Goal: Task Accomplishment & Management: Use online tool/utility

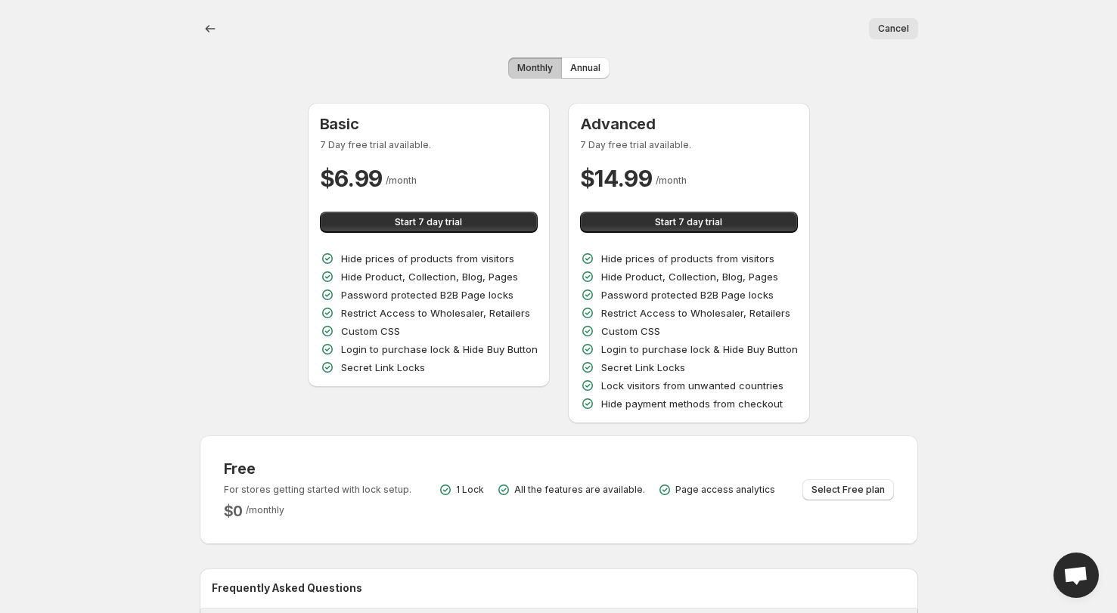
scroll to position [155, 0]
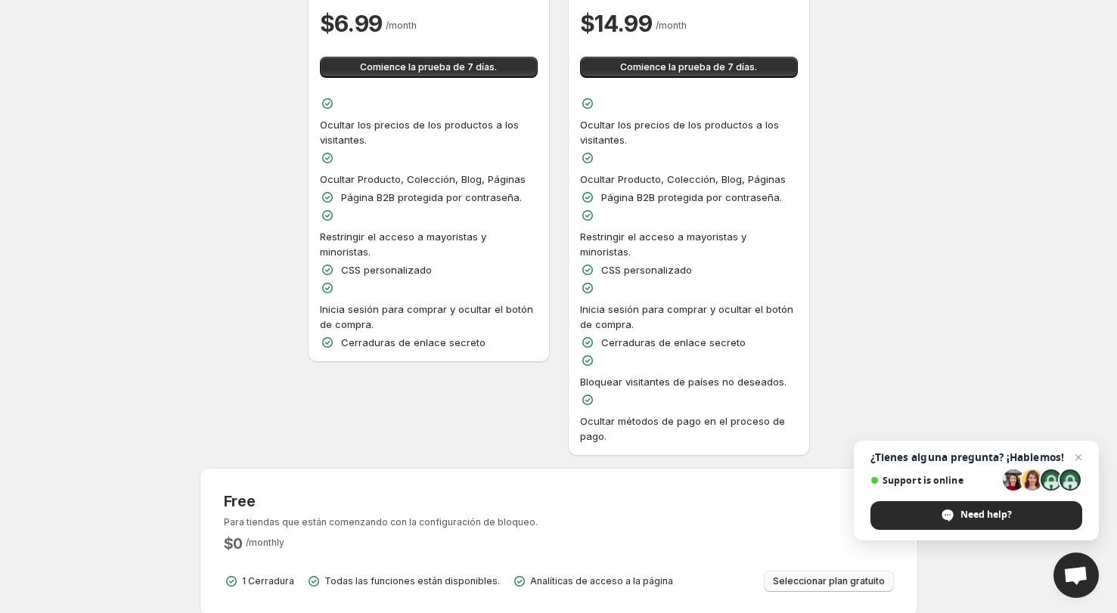
click at [805, 576] on span "Seleccionar plan gratuito" at bounding box center [829, 582] width 112 height 12
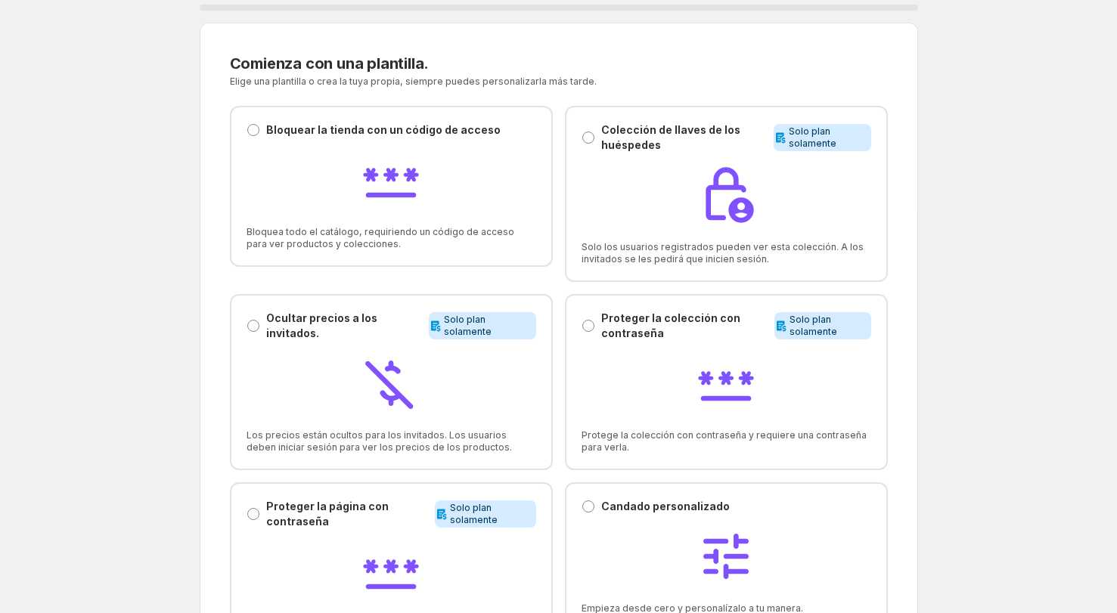
scroll to position [5, 0]
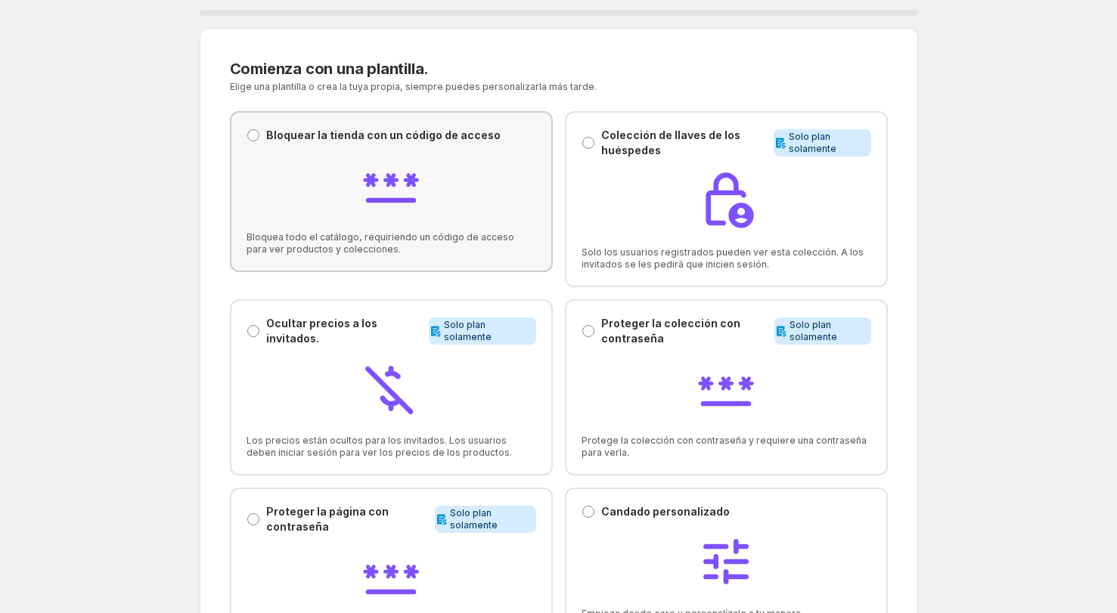
click at [309, 157] on div at bounding box center [392, 187] width 290 height 64
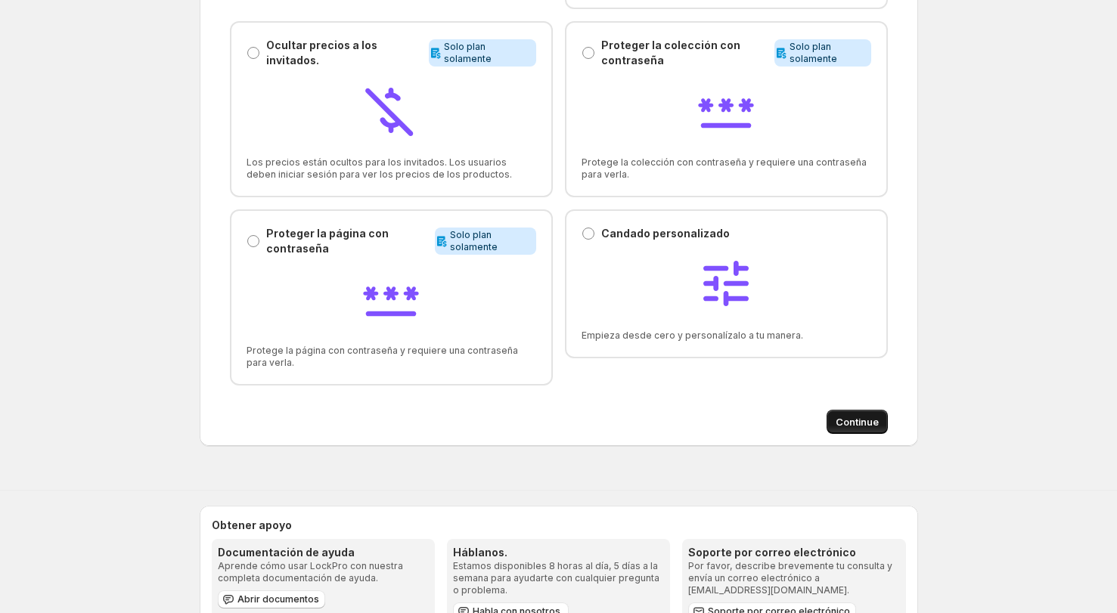
click at [843, 429] on span "Continue" at bounding box center [857, 421] width 43 height 15
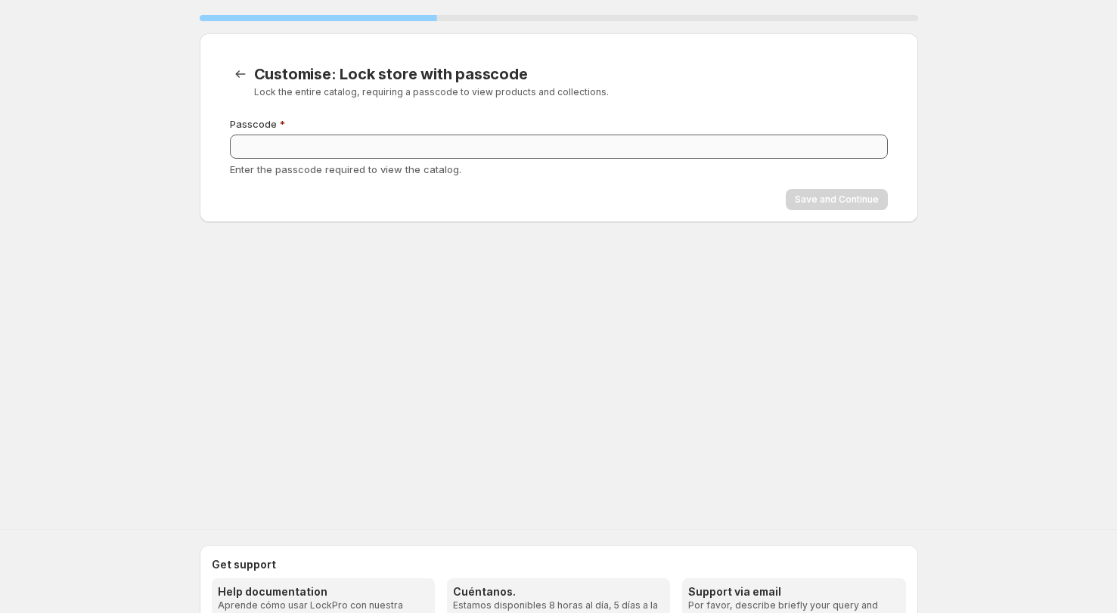
scroll to position [0, 0]
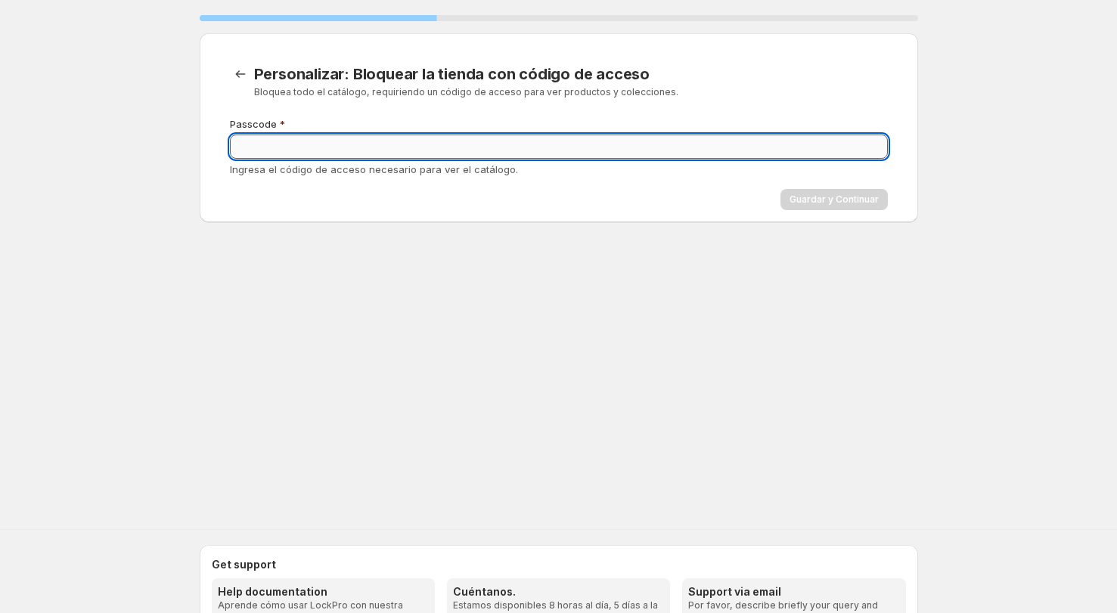
click at [335, 154] on input "Passcode" at bounding box center [559, 147] width 658 height 24
type input "******"
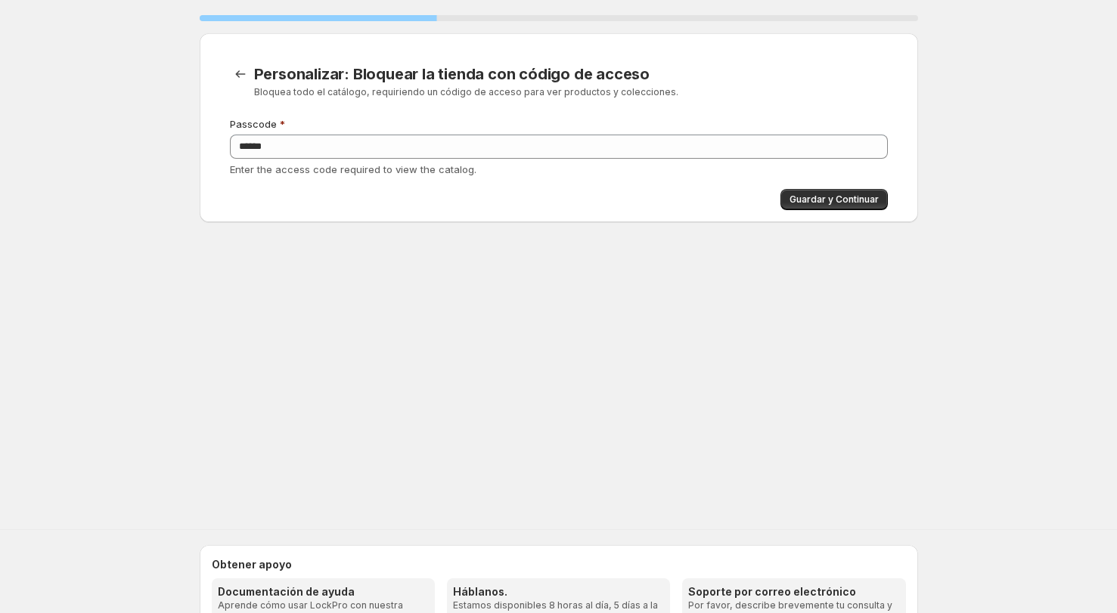
drag, startPoint x: 335, startPoint y: 154, endPoint x: 495, endPoint y: 199, distance: 166.4
click at [495, 199] on div "Guardar y Continuar" at bounding box center [559, 199] width 658 height 21
click at [847, 205] on span "Guardar y Continuar" at bounding box center [834, 200] width 89 height 12
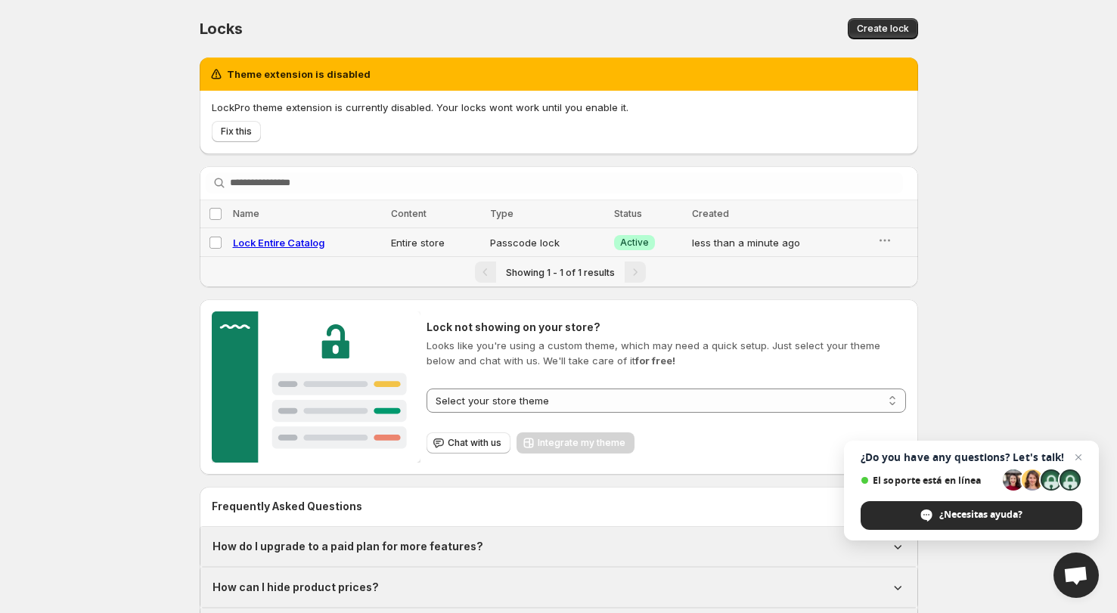
click at [334, 242] on div "Lock Entire Catalog" at bounding box center [307, 242] width 149 height 15
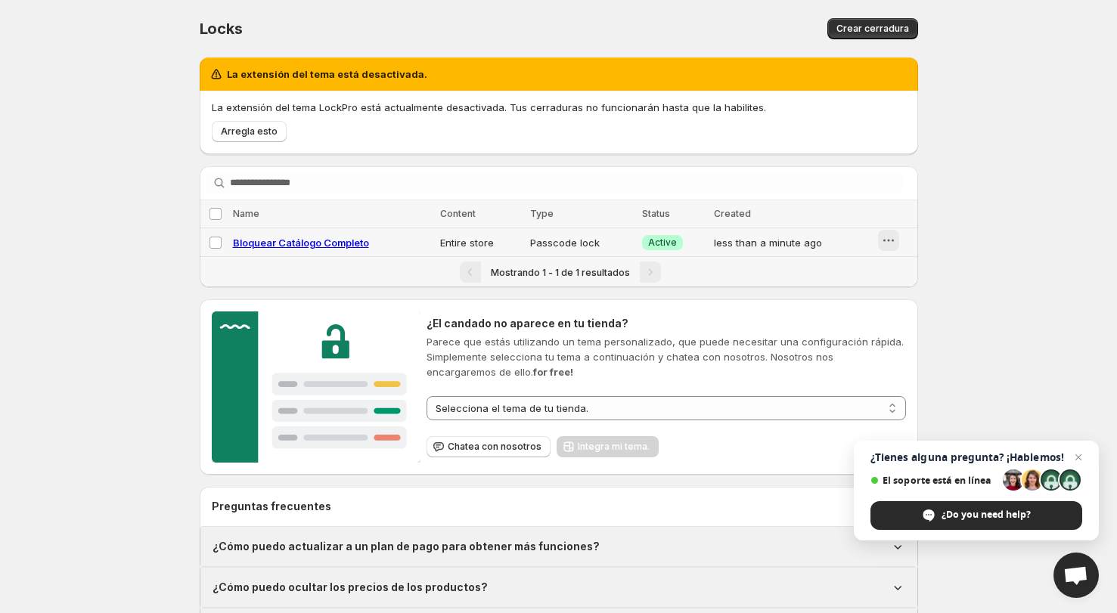
click at [884, 243] on icon "button" at bounding box center [888, 240] width 15 height 15
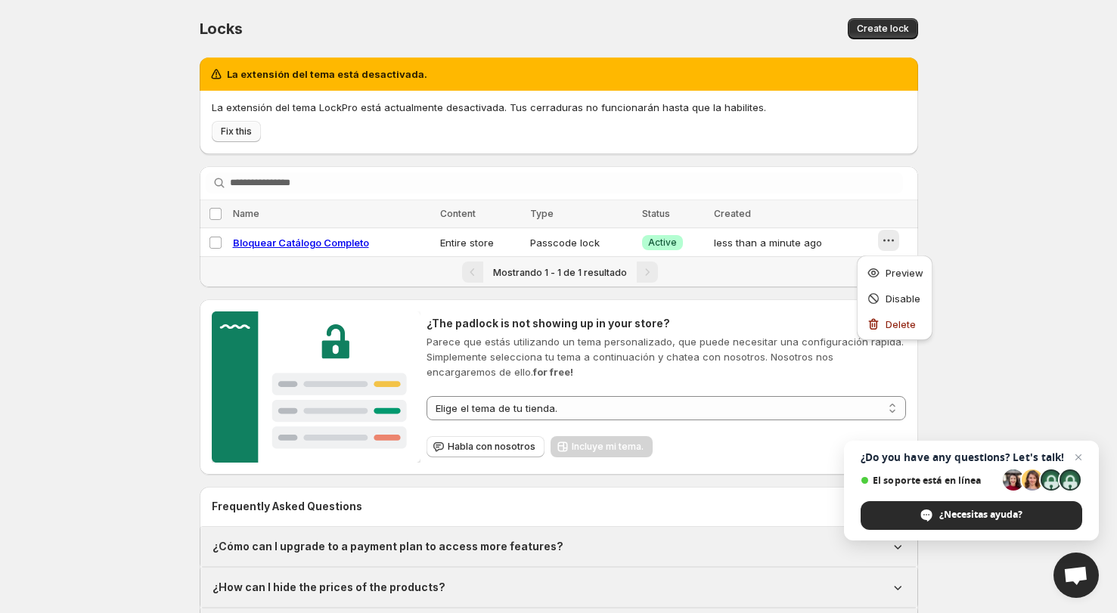
click at [241, 134] on span "Fix this" at bounding box center [236, 132] width 31 height 12
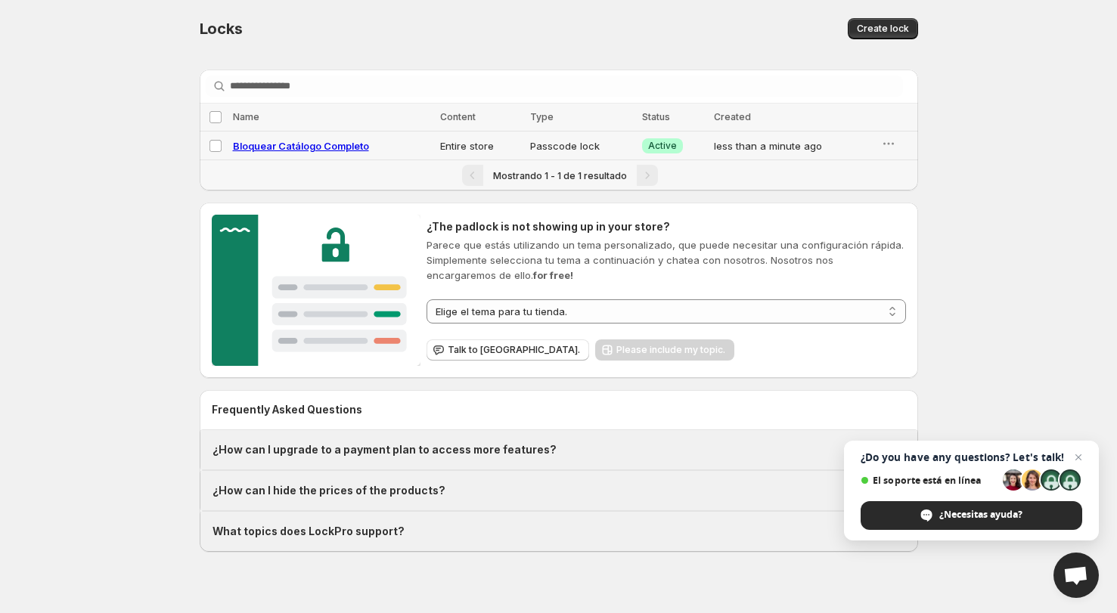
click at [413, 143] on div "Bloquear Catálogo Completo" at bounding box center [332, 145] width 198 height 15
click at [878, 147] on button "button" at bounding box center [888, 143] width 21 height 21
click at [887, 167] on button "Preview" at bounding box center [894, 175] width 67 height 24
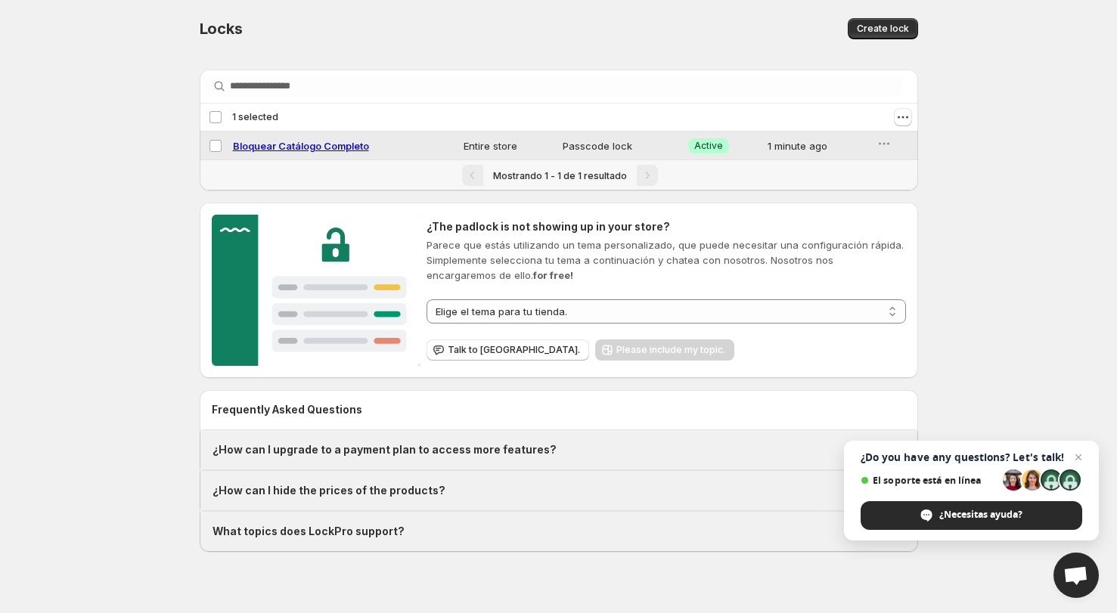
click at [307, 144] on span "Bloquear Catálogo Completo" at bounding box center [301, 146] width 136 height 12
select select "******"
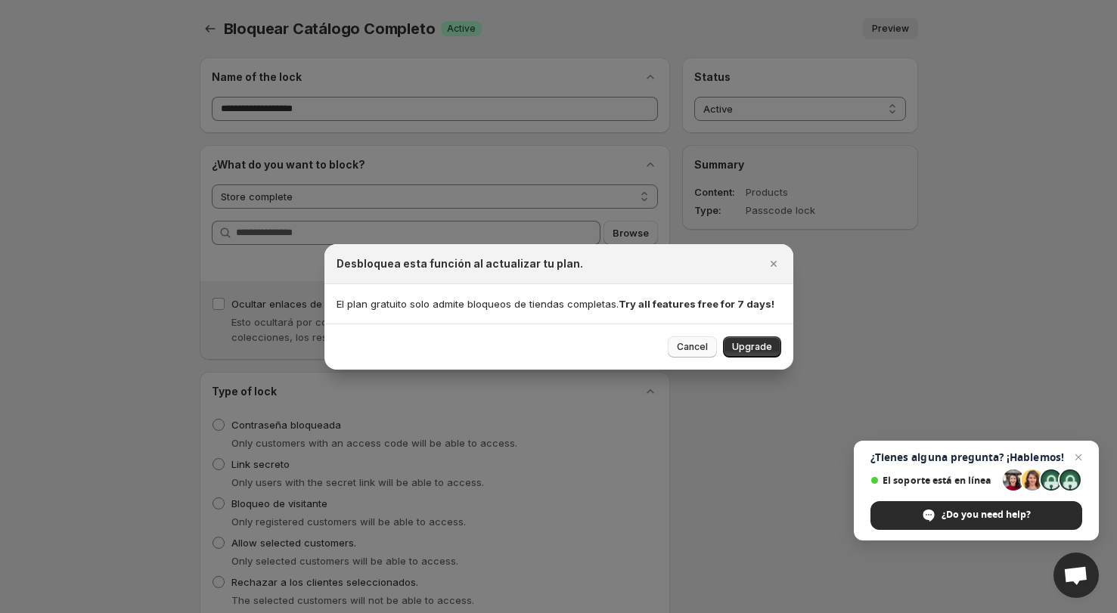
click at [696, 351] on span "Cancel" at bounding box center [692, 347] width 31 height 12
select select "*******"
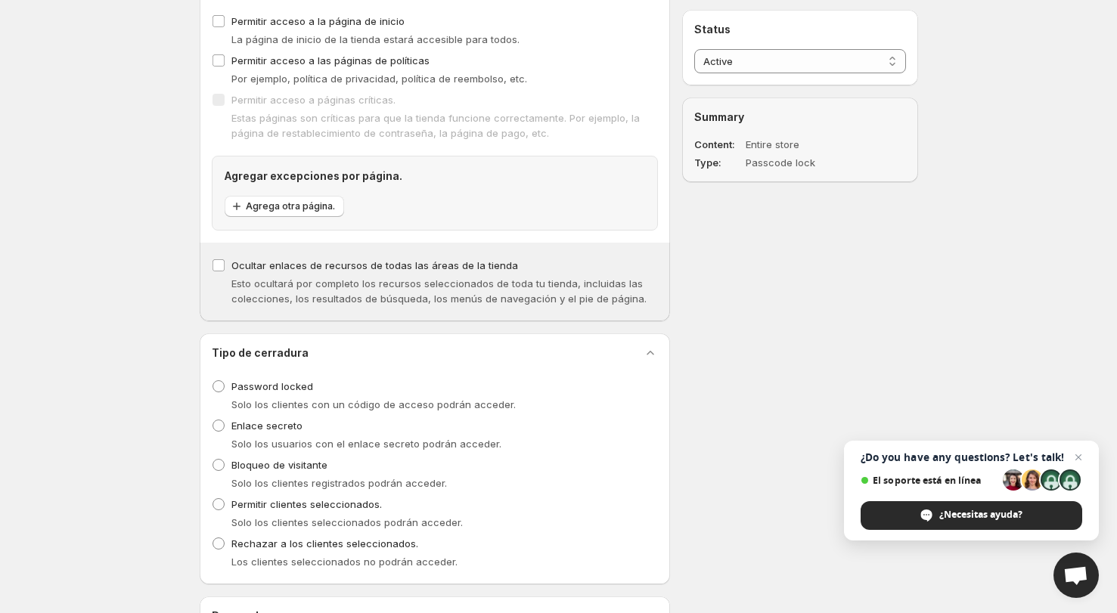
scroll to position [554, 0]
